Goal: Find contact information

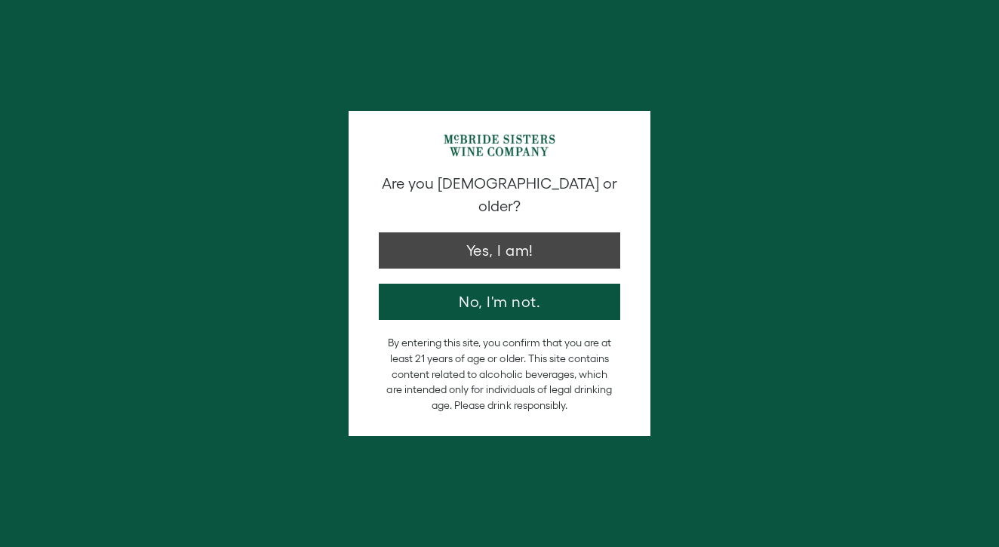
click at [520, 235] on button "Yes, I am!" at bounding box center [499, 250] width 241 height 36
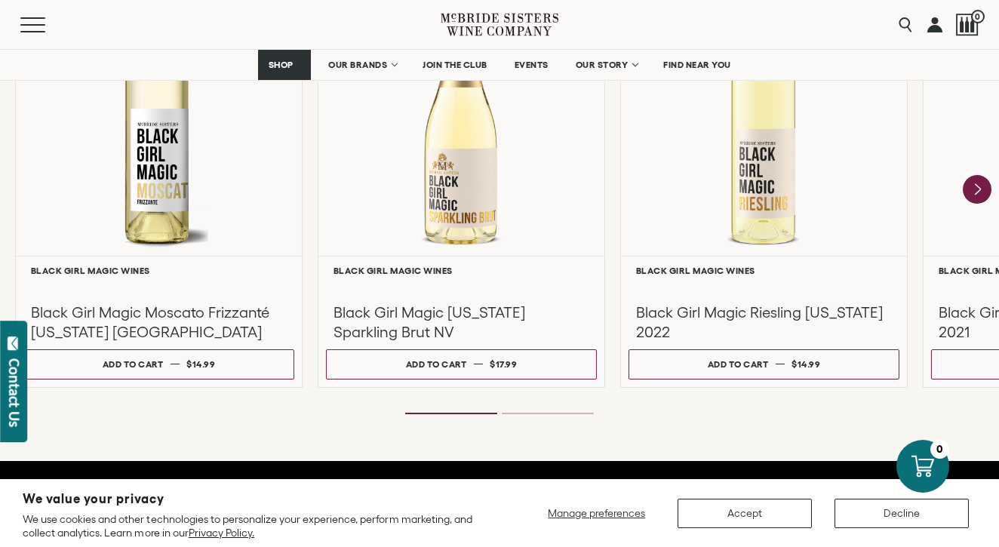
scroll to position [1445, 0]
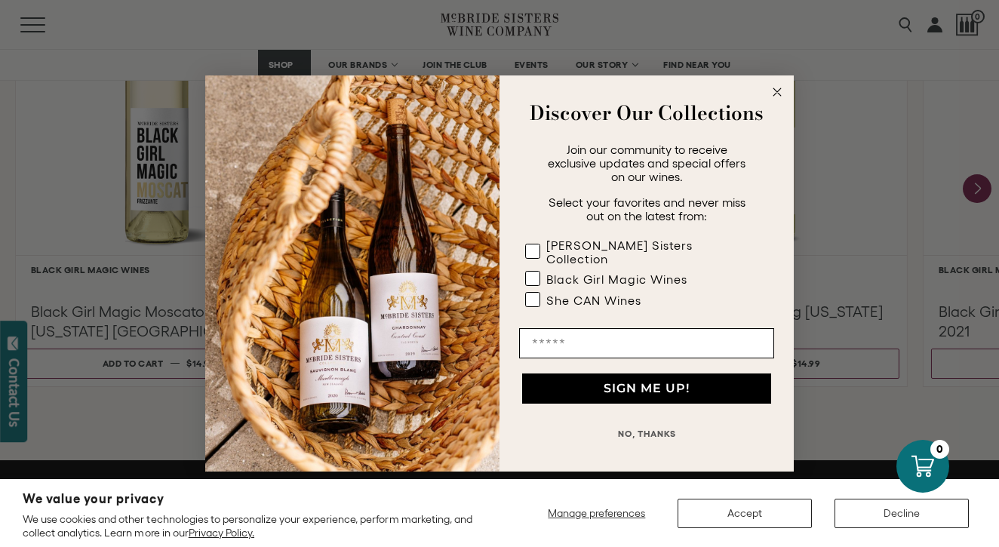
click at [779, 96] on icon "Close dialog" at bounding box center [777, 92] width 8 height 8
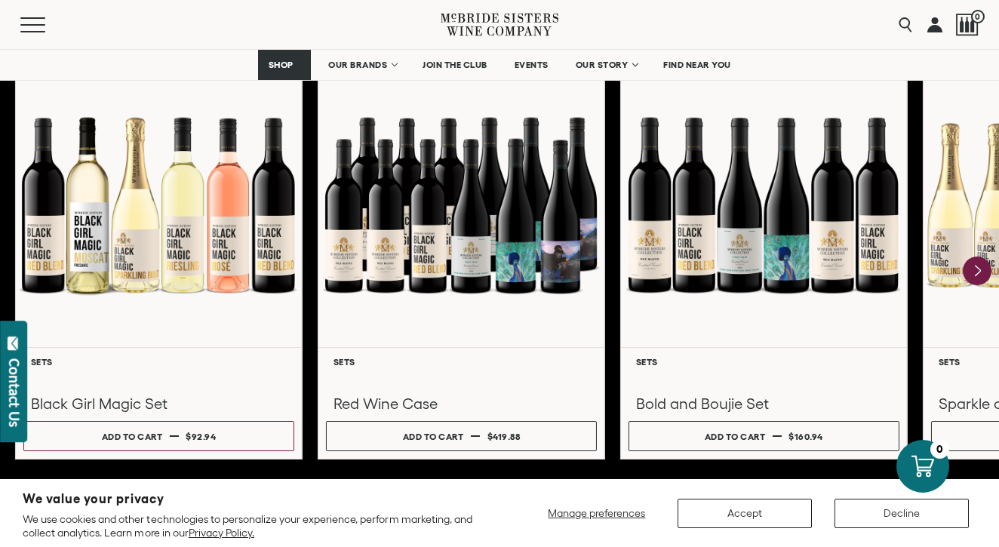
scroll to position [2122, 0]
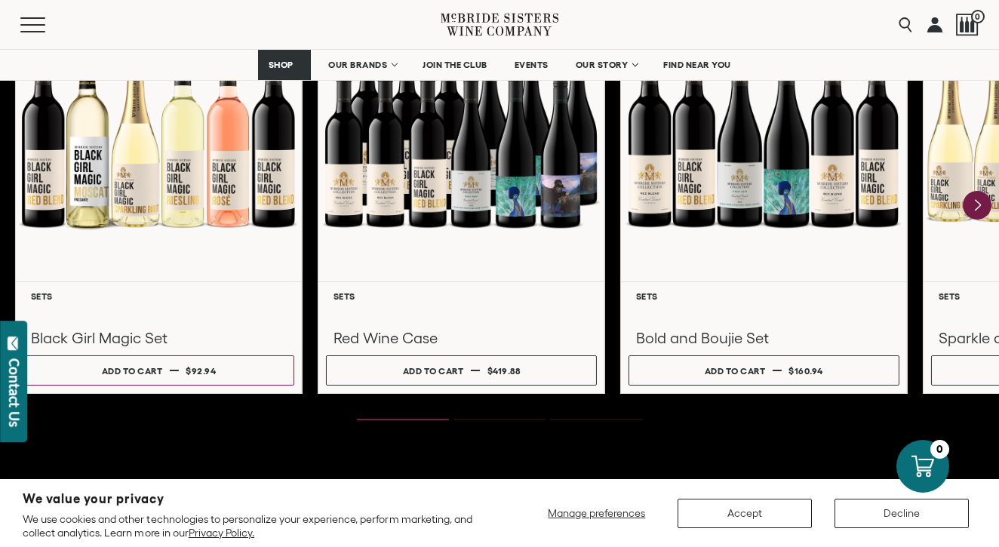
click at [794, 507] on button "Accept" at bounding box center [745, 513] width 134 height 29
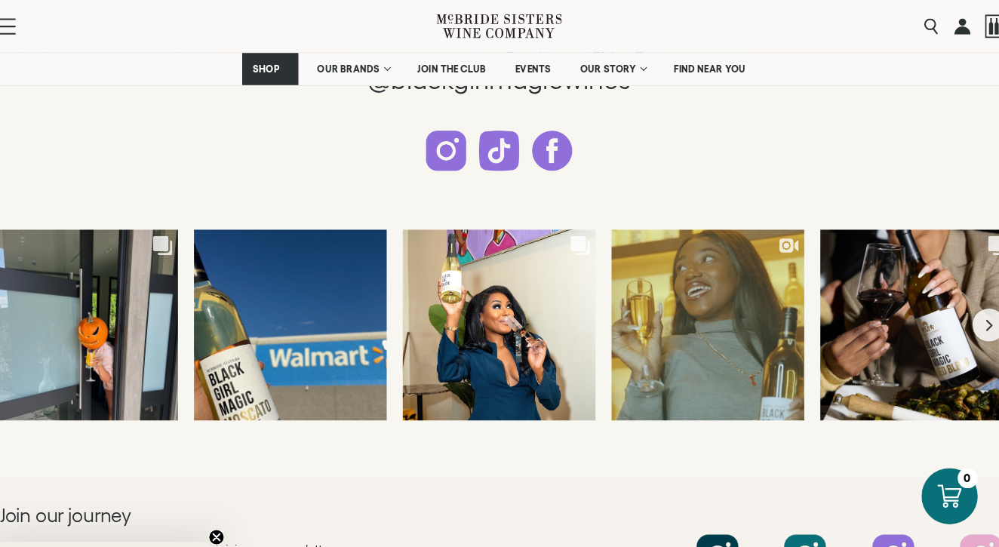
scroll to position [3861, 0]
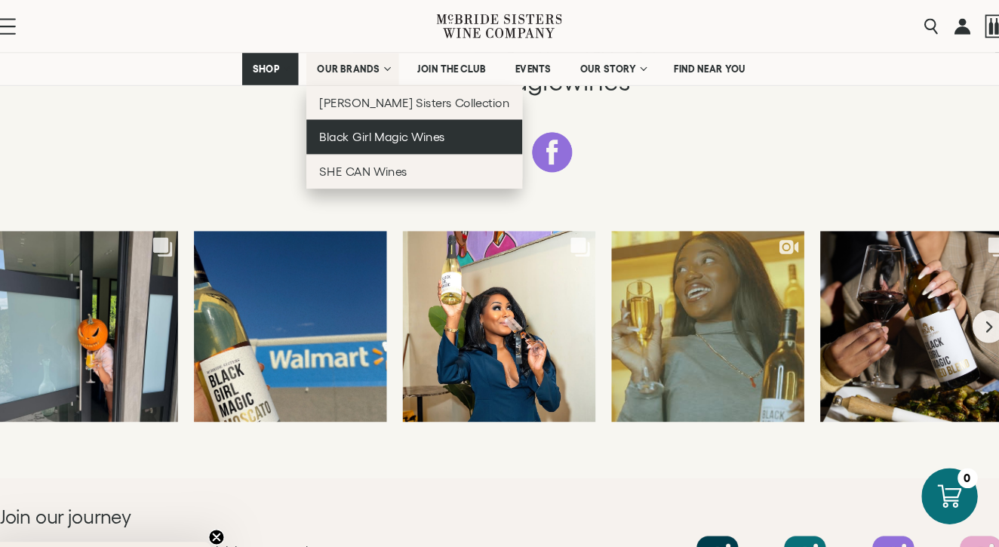
click at [422, 126] on link "Black Girl Magic Wines" at bounding box center [419, 128] width 203 height 32
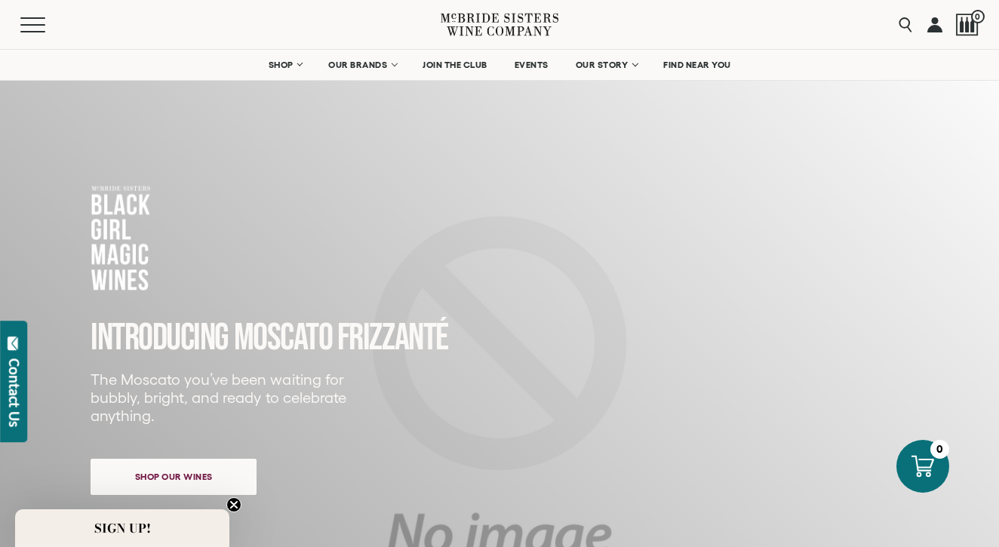
click at [933, 27] on link at bounding box center [934, 24] width 15 height 49
click at [39, 22] on button "Menu" at bounding box center [47, 24] width 54 height 15
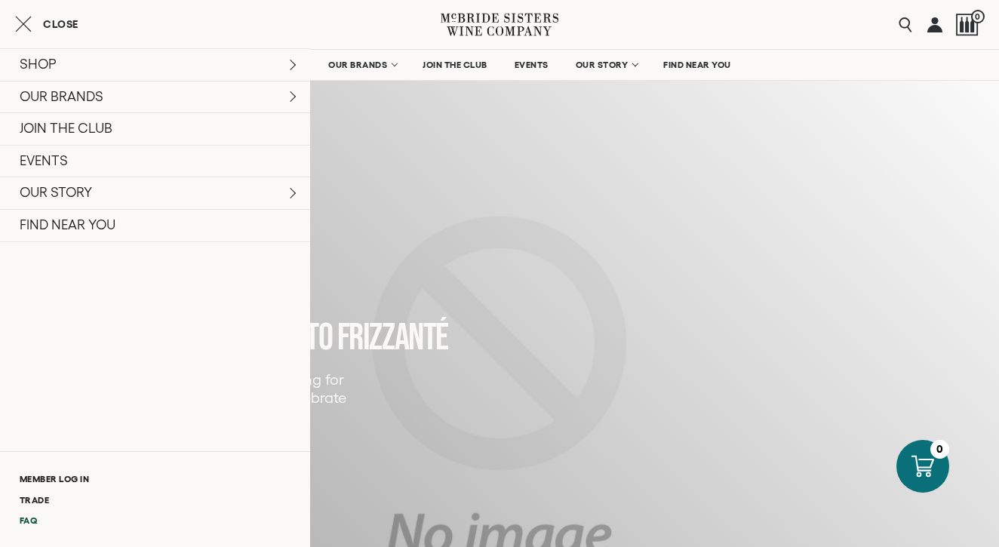
click at [31, 521] on link "FAQ" at bounding box center [155, 520] width 310 height 20
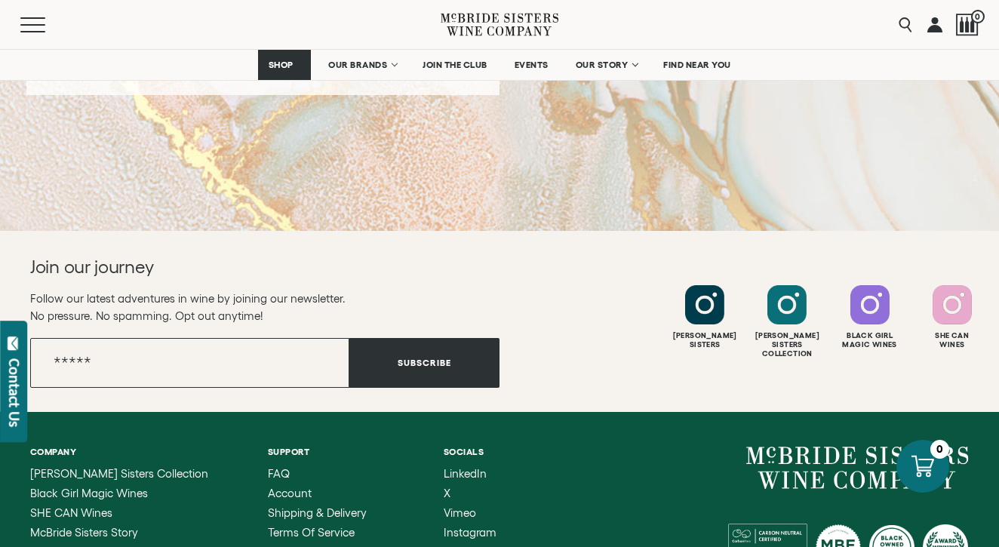
scroll to position [460, 0]
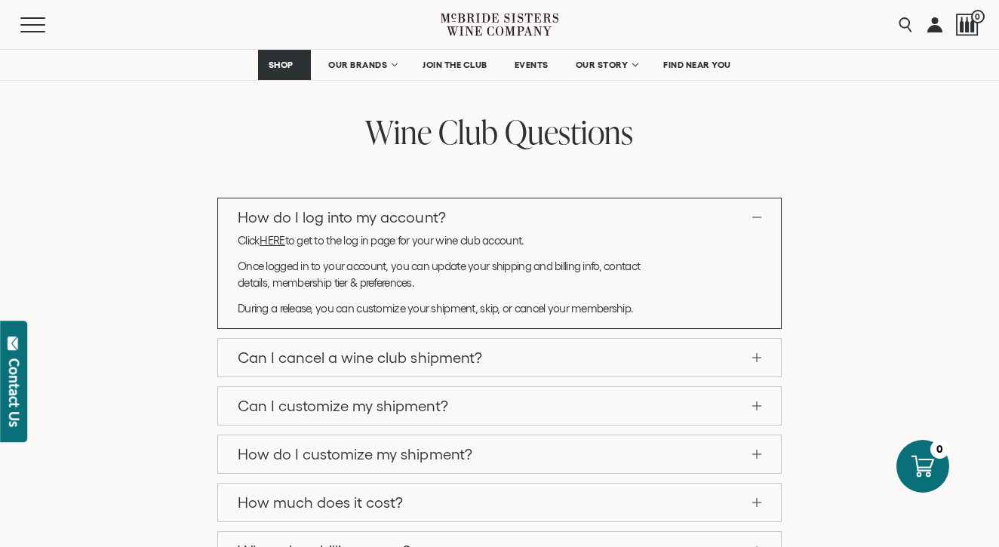
scroll to position [1246, 0]
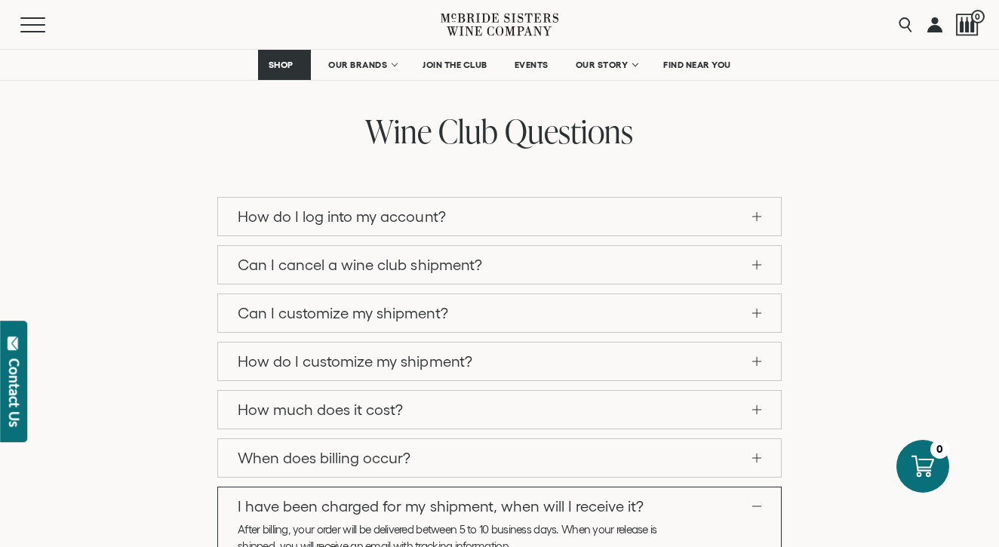
click at [389, 487] on link "I have been charged for my shipment, when will I receive it?" at bounding box center [499, 506] width 563 height 38
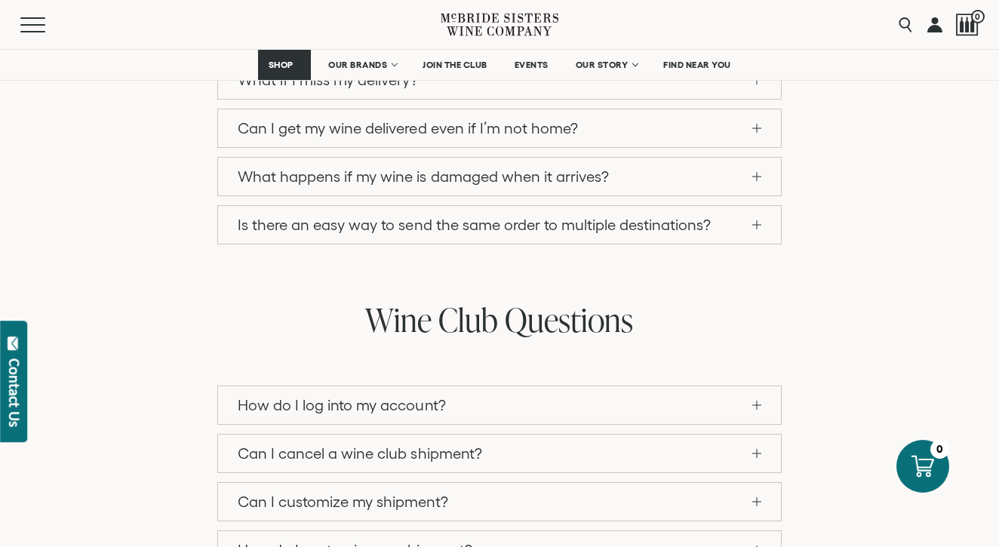
scroll to position [1056, 0]
click at [389, 484] on link "Can I customize my shipment?" at bounding box center [499, 503] width 563 height 38
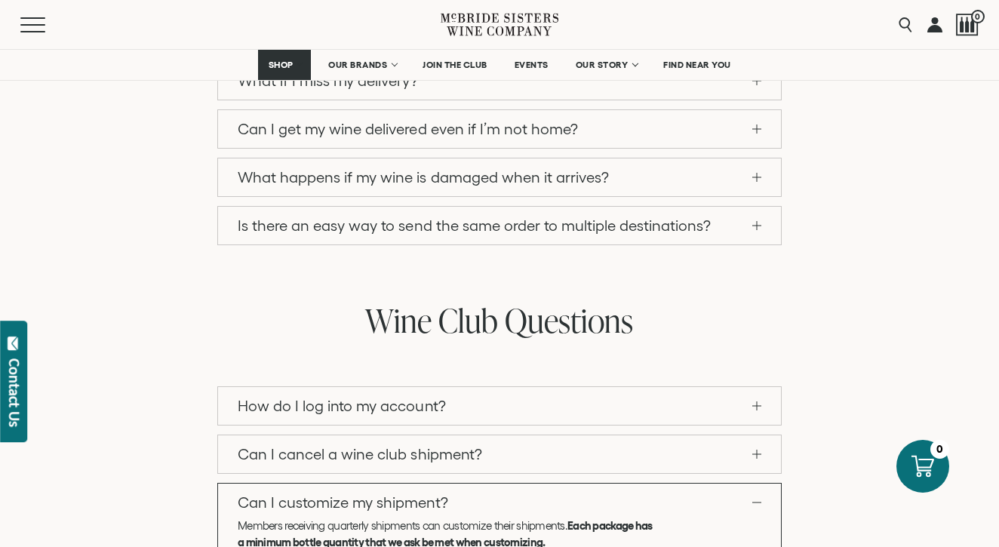
click at [389, 484] on link "Can I customize my shipment?" at bounding box center [499, 503] width 563 height 38
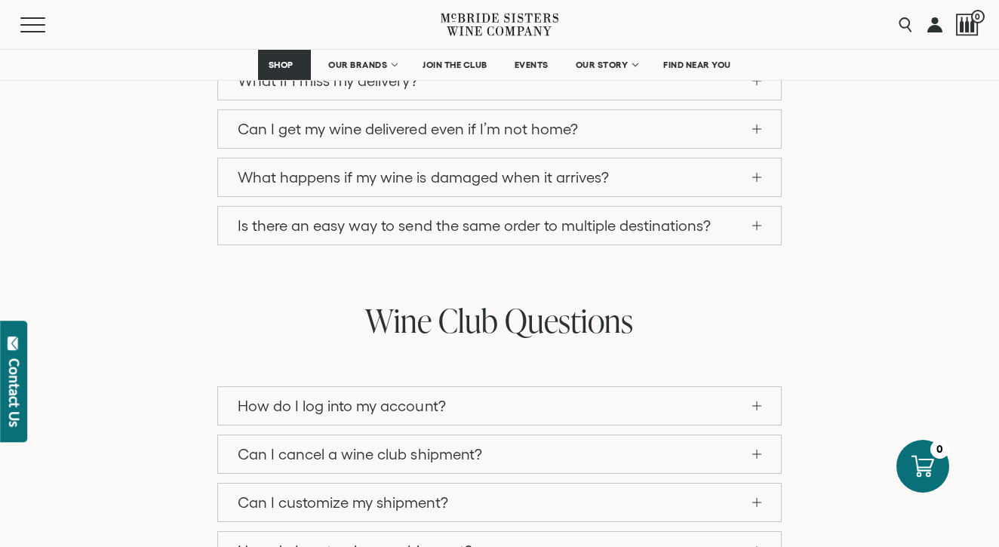
click at [387, 484] on link "Can I customize my shipment?" at bounding box center [499, 503] width 563 height 38
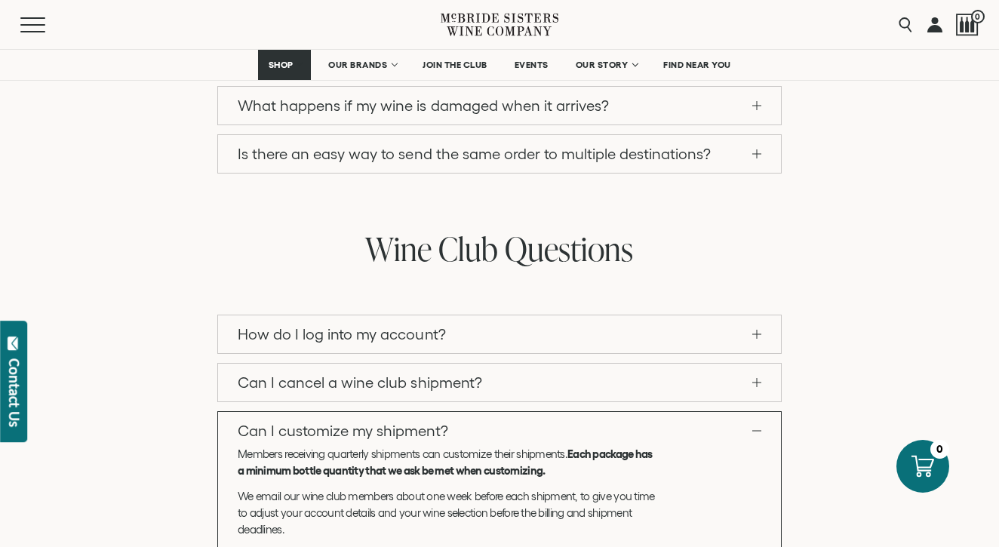
scroll to position [1132, 0]
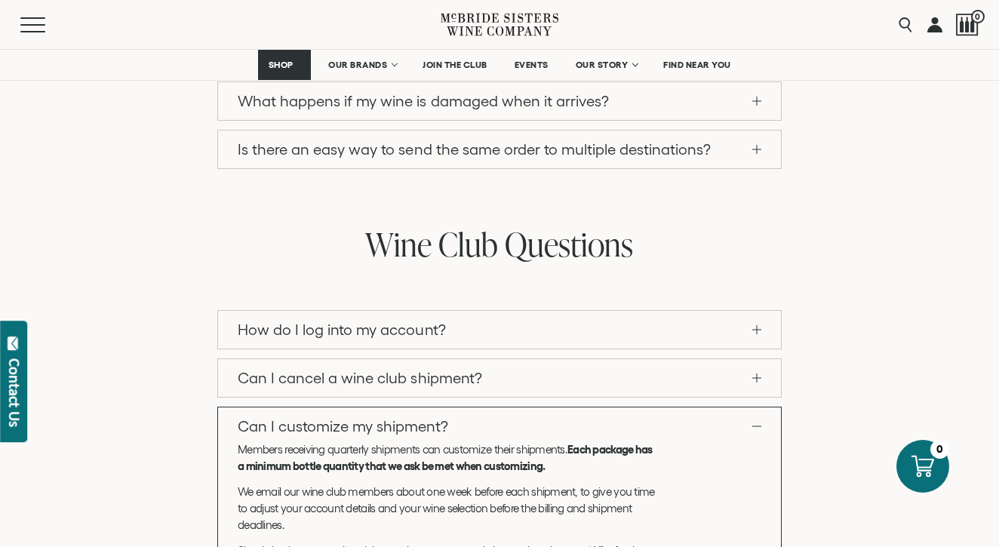
click at [376, 359] on link "Can I cancel a wine club shipment?" at bounding box center [499, 378] width 563 height 38
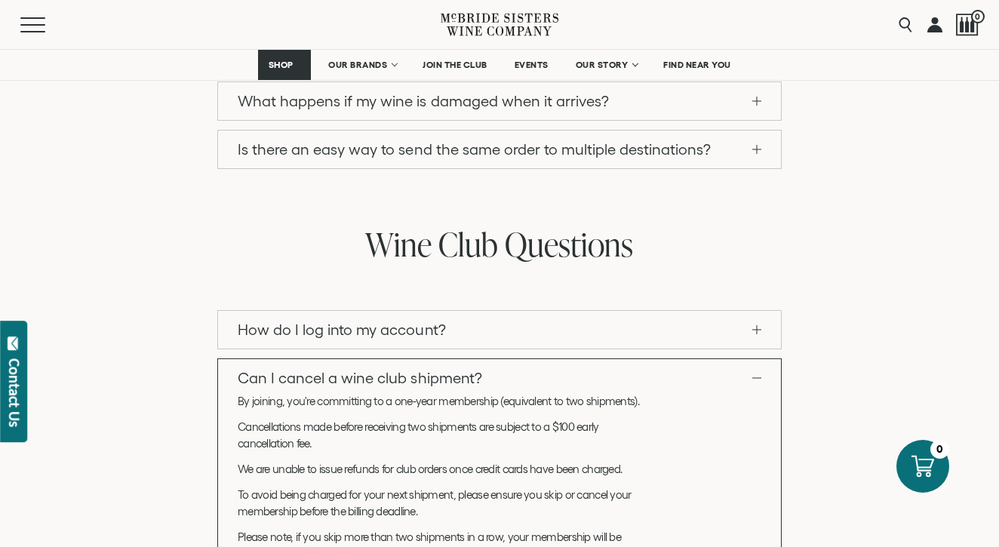
click at [376, 359] on link "Can I cancel a wine club shipment?" at bounding box center [499, 378] width 563 height 38
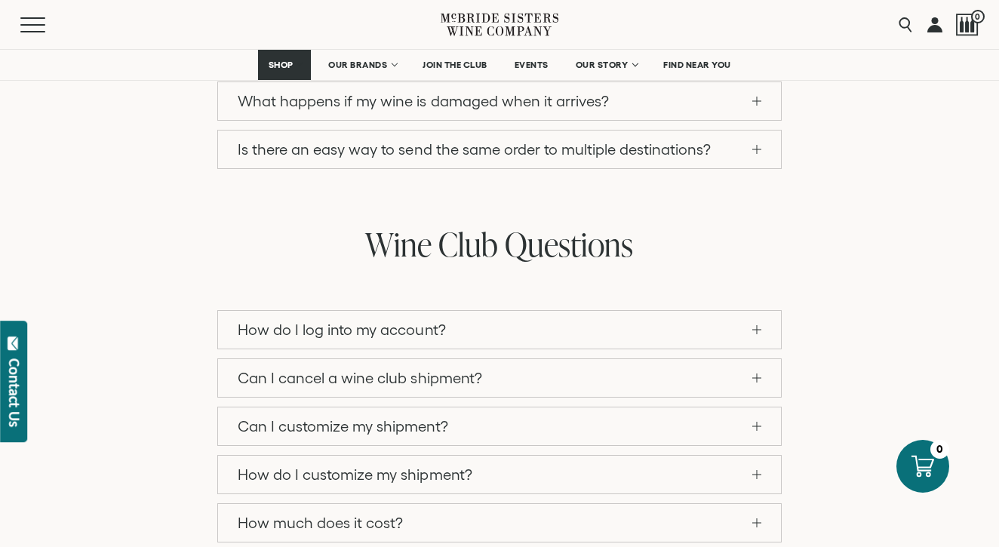
click at [373, 359] on link "Can I cancel a wine club shipment?" at bounding box center [499, 378] width 563 height 38
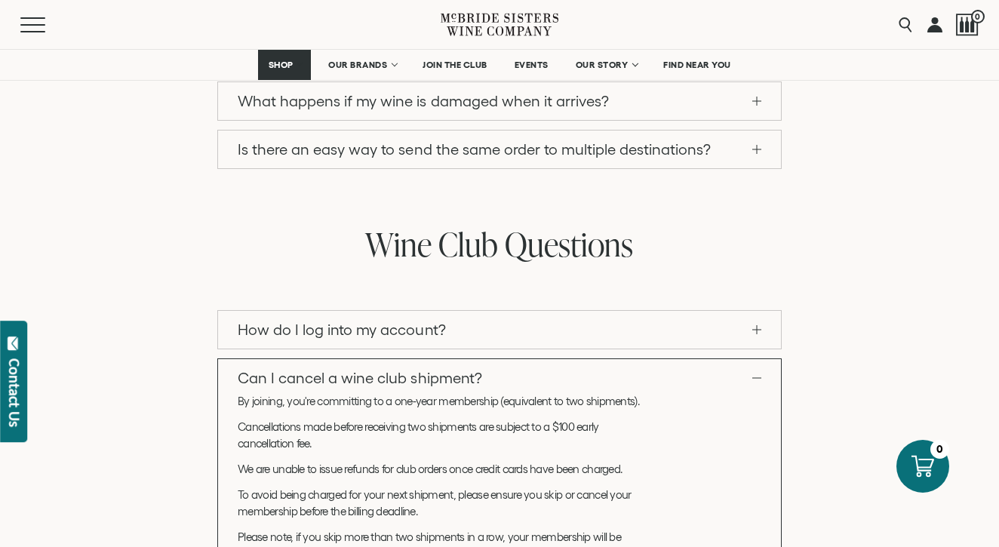
drag, startPoint x: 502, startPoint y: 366, endPoint x: 619, endPoint y: 363, distance: 117.0
copy p "If you need assistance, we’re here to help - just email us at hello@mcbridesist…"
